Goal: Task Accomplishment & Management: Use online tool/utility

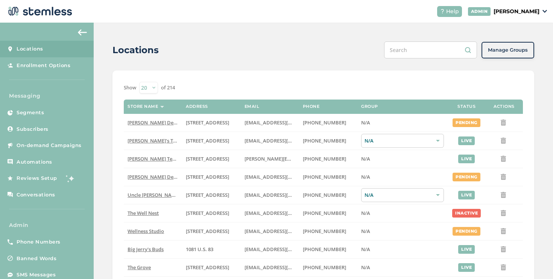
click at [481, 12] on div "[PERSON_NAME]" at bounding box center [507, 11] width 79 height 9
click at [518, 53] on span "Impersonate" at bounding box center [520, 55] width 37 height 8
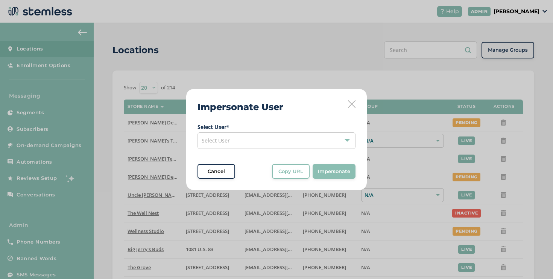
click at [240, 133] on div "Select User" at bounding box center [277, 140] width 158 height 17
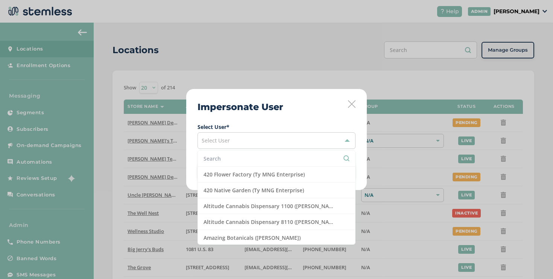
click at [237, 155] on input "text" at bounding box center [277, 158] width 146 height 8
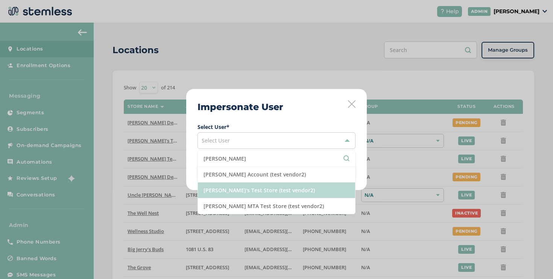
type input "[PERSON_NAME]"
click at [252, 187] on li "[PERSON_NAME]'s Test Store (test vendor2)" at bounding box center [276, 190] width 157 height 16
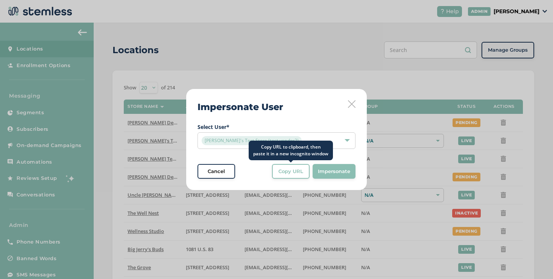
click at [293, 173] on span "Copy URL" at bounding box center [291, 172] width 25 height 8
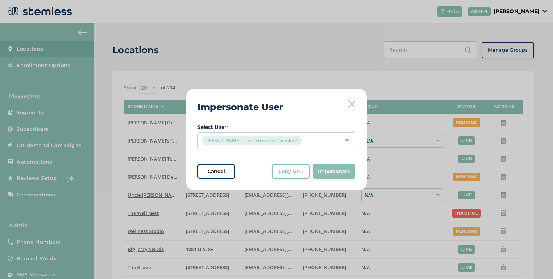
click at [350, 102] on icon at bounding box center [352, 104] width 8 height 8
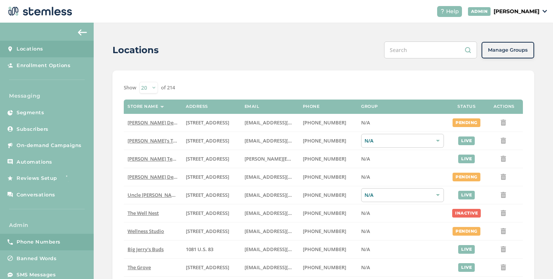
click at [54, 239] on span "Phone Numbers" at bounding box center [39, 242] width 44 height 8
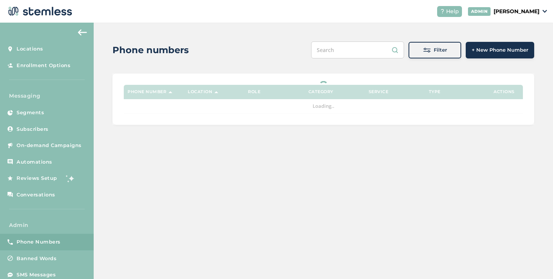
click at [421, 52] on div "Filter" at bounding box center [435, 50] width 41 height 8
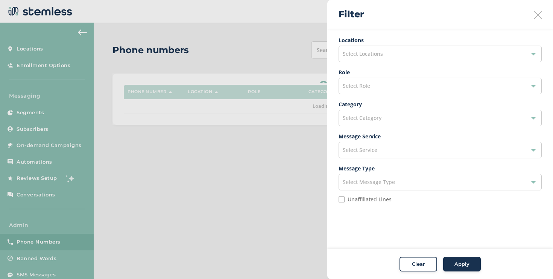
click at [395, 57] on div "Select Locations" at bounding box center [440, 54] width 203 height 17
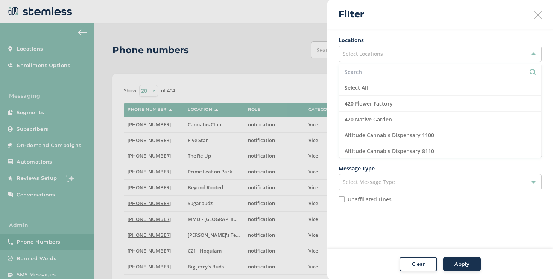
click at [380, 69] on input "text" at bounding box center [440, 72] width 191 height 8
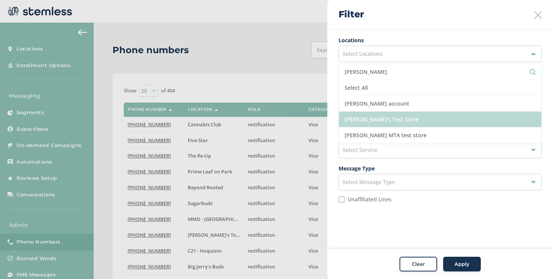
type input "[PERSON_NAME]"
click at [369, 113] on li "[PERSON_NAME]'s Test Store" at bounding box center [440, 119] width 203 height 16
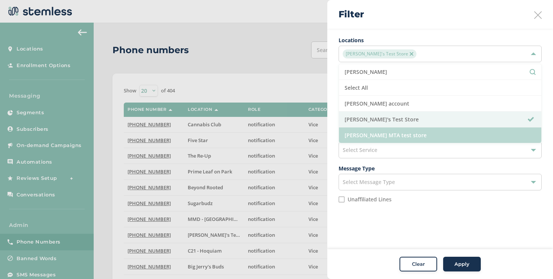
click at [379, 137] on li "[PERSON_NAME] MTA test store" at bounding box center [440, 134] width 203 height 15
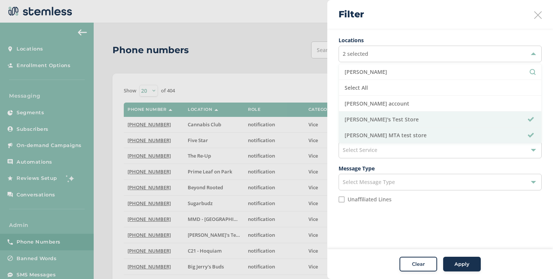
click at [455, 259] on button "Apply" at bounding box center [462, 263] width 38 height 15
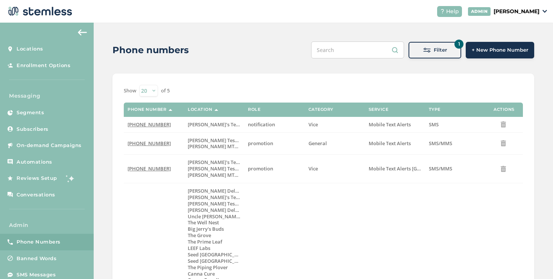
click at [415, 52] on div "Filter" at bounding box center [435, 50] width 41 height 8
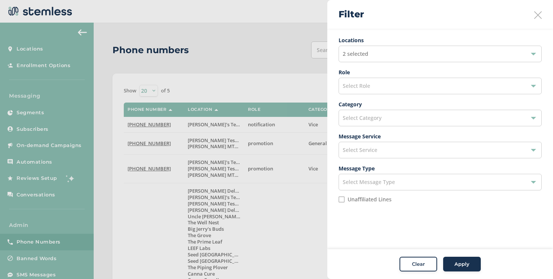
click at [393, 55] on div "2 selected" at bounding box center [440, 54] width 203 height 17
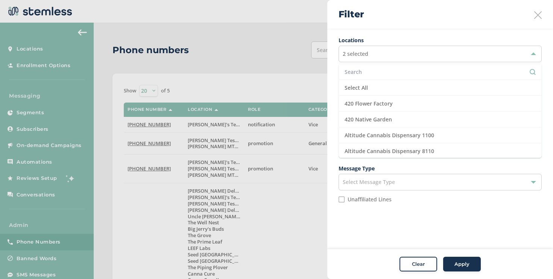
click at [372, 73] on input "text" at bounding box center [440, 72] width 191 height 8
type input "s"
click at [265, 70] on div at bounding box center [276, 139] width 553 height 279
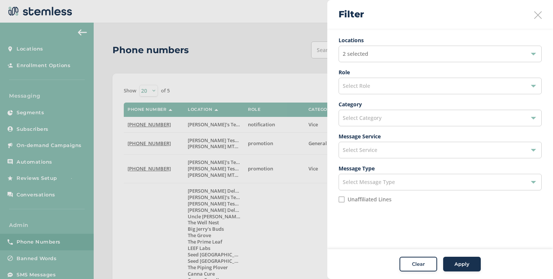
click at [535, 15] on icon at bounding box center [539, 15] width 8 height 8
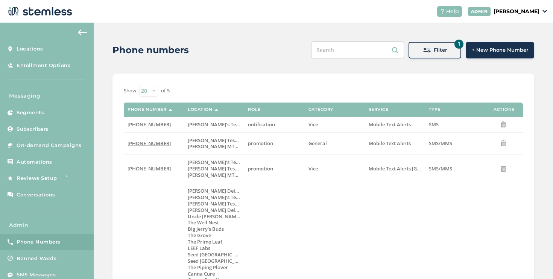
click at [535, 15] on p "[PERSON_NAME]" at bounding box center [517, 12] width 46 height 8
click at [507, 53] on span "Impersonate" at bounding box center [520, 55] width 37 height 8
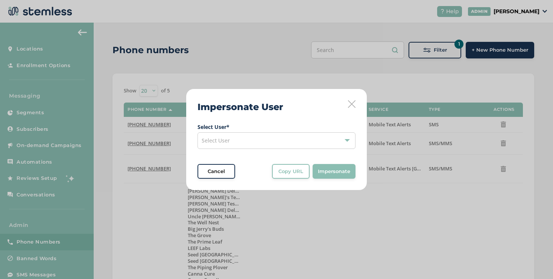
click at [296, 135] on div "Select User" at bounding box center [277, 140] width 158 height 17
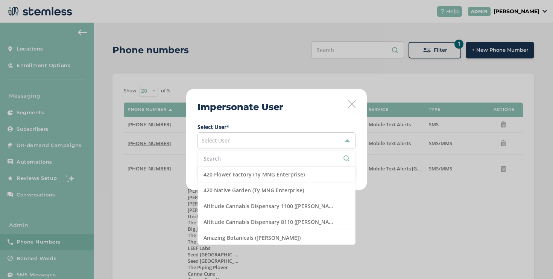
drag, startPoint x: 266, startPoint y: 152, endPoint x: 264, endPoint y: 158, distance: 5.6
click at [264, 158] on li at bounding box center [276, 159] width 157 height 16
click at [264, 158] on input "text" at bounding box center [277, 158] width 146 height 8
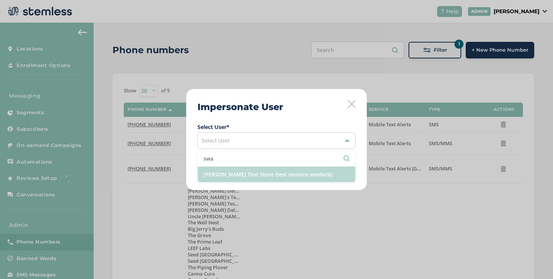
type input "swa"
click at [240, 171] on li "[PERSON_NAME] Test Store (test nonvice vendor6)" at bounding box center [276, 173] width 157 height 15
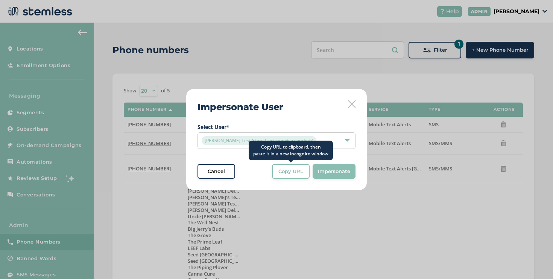
click at [293, 174] on span "Copy URL" at bounding box center [291, 172] width 25 height 8
click at [302, 176] on button "Copy URL" at bounding box center [291, 171] width 38 height 15
